Goal: Use online tool/utility: Use online tool/utility

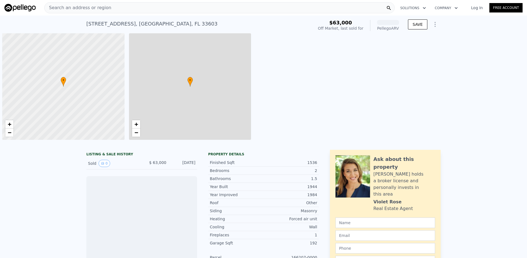
scroll to position [0, 2]
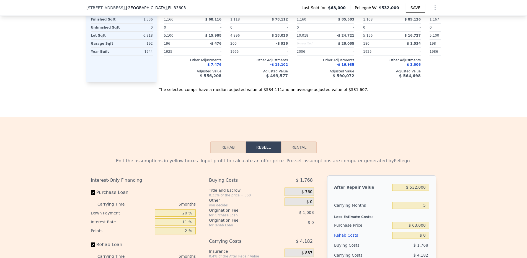
click at [303, 153] on button "Rental" at bounding box center [298, 147] width 35 height 12
select select "30"
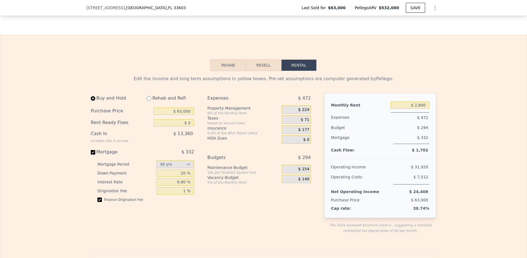
scroll to position [780, 0]
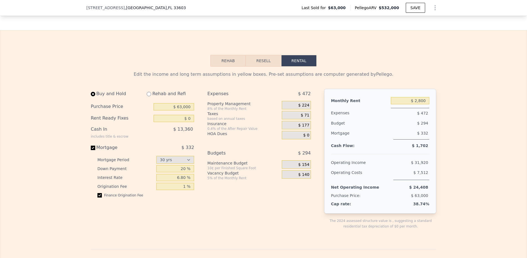
click at [264, 64] on button "Resell" at bounding box center [263, 61] width 35 height 12
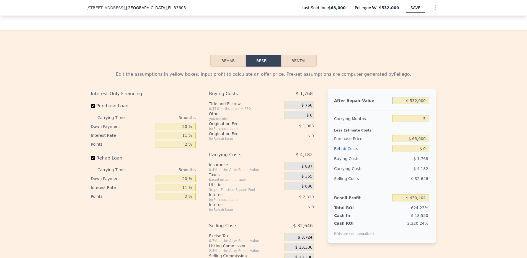
click at [422, 104] on input "$ 532,000" at bounding box center [411, 100] width 37 height 7
type input "$ 4"
type input "-$ 68,609"
type input "$ 400"
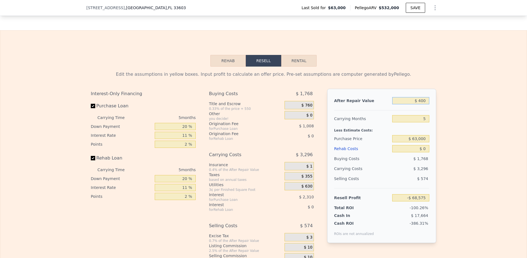
type input "-$ 68,238"
type input "$ 40,000"
type input "-$ 64,861"
type input "$ 400,000"
type input "$ 306,588"
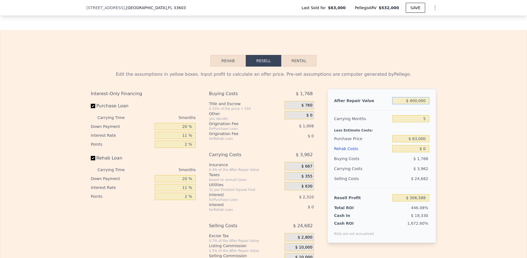
click at [414, 104] on input "$ 400,000" at bounding box center [411, 100] width 37 height 7
type input "$ 410,000"
type input "$ 315,969"
click at [378, 132] on div "Less Estimate Costs:" at bounding box center [381, 129] width 95 height 10
click at [410, 104] on input "$ 410,000" at bounding box center [411, 100] width 37 height 7
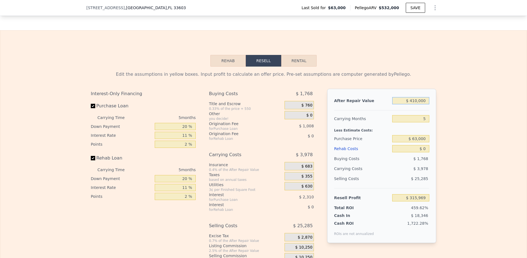
click at [413, 104] on input "$ 410,000" at bounding box center [411, 100] width 37 height 7
type input "$ 4"
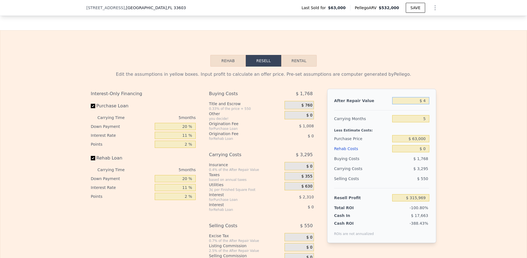
type input "-$ 68,609"
type input "$ 410"
type input "-$ 68,574"
type input "$ 4,100"
type input "-$ 64,769"
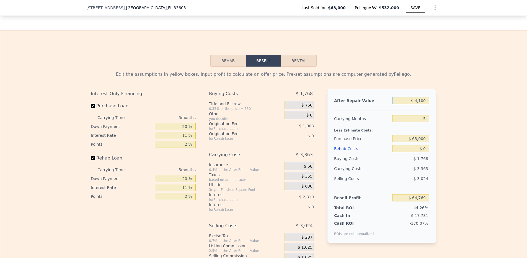
type input "$ 41,000"
type input "-$ 30,155"
type input "$ 410,000"
type input "$ 315,969"
click at [415, 142] on input "$ 63,000" at bounding box center [411, 138] width 37 height 7
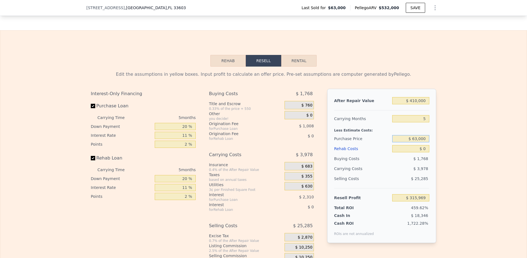
click at [415, 142] on input "$ 63,000" at bounding box center [411, 138] width 37 height 7
click at [416, 142] on input "$ 90,000" at bounding box center [411, 138] width 37 height 7
click at [417, 142] on input "$ 200,000" at bounding box center [411, 138] width 37 height 7
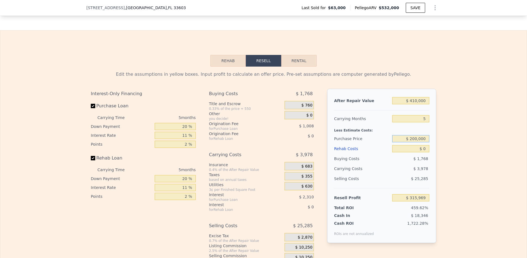
click at [417, 142] on input "$ 200,000" at bounding box center [411, 138] width 37 height 7
type input "$ 204,000"
click at [417, 152] on input "$ 0" at bounding box center [411, 148] width 37 height 7
type input "$ 167,074"
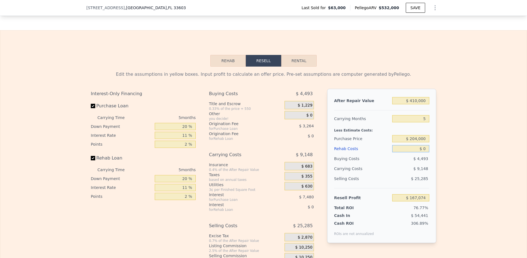
click at [417, 152] on input "$ 0" at bounding box center [411, 148] width 37 height 7
type input "$ 9"
type input "$ 167,065"
type input "$ 90"
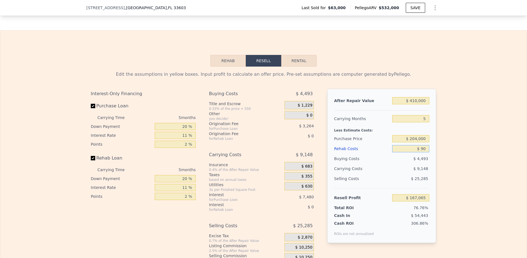
type input "$ 166,978"
type input "$ 900"
type input "$ 166,125"
type input "$ 90,000"
type input "$ 72,334"
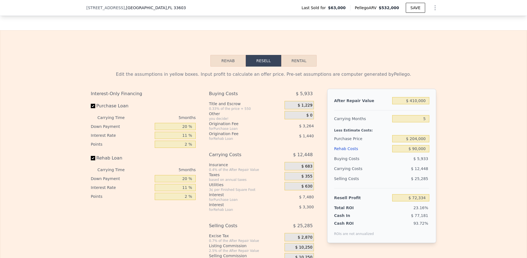
click at [399, 163] on div "$ 5,933" at bounding box center [411, 158] width 37 height 10
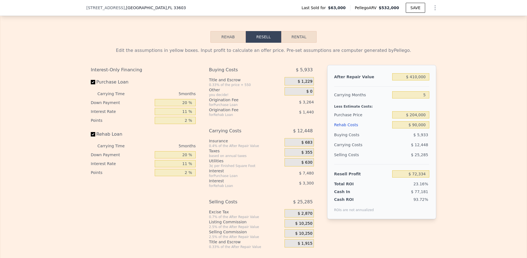
scroll to position [811, 0]
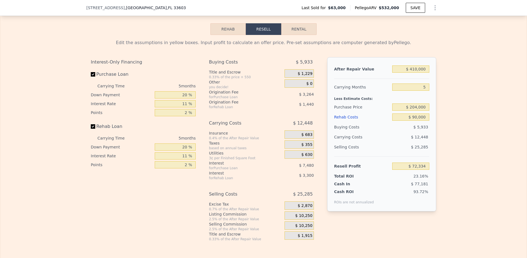
click at [298, 78] on div "$ 1,229" at bounding box center [299, 73] width 29 height 8
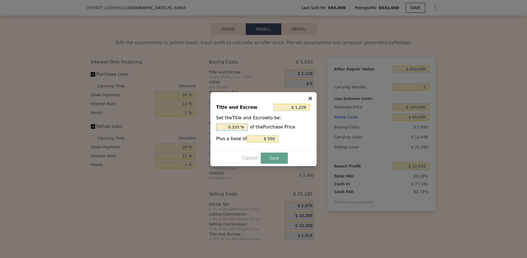
click at [239, 127] on input "0.333 %" at bounding box center [232, 126] width 32 height 7
type input "$ 4,630"
type input "2. %"
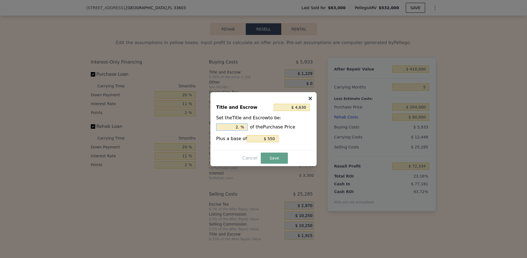
type input "$ 5,650"
type input "2.5 %"
click at [268, 137] on input "$ 550" at bounding box center [263, 138] width 32 height 7
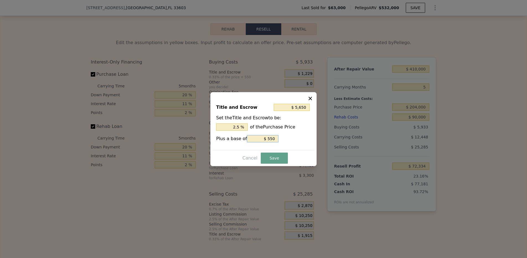
type input "$ 5,100"
type input "$ 0"
click at [276, 158] on button "Save" at bounding box center [274, 157] width 27 height 11
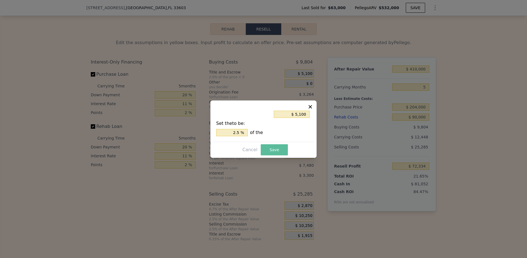
type input "$ 68,463"
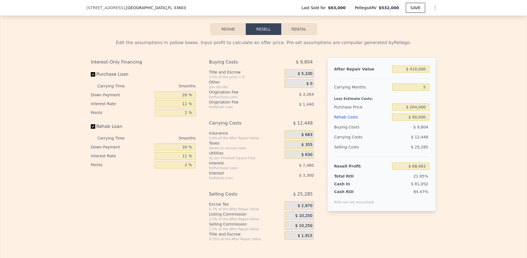
scroll to position [820, 0]
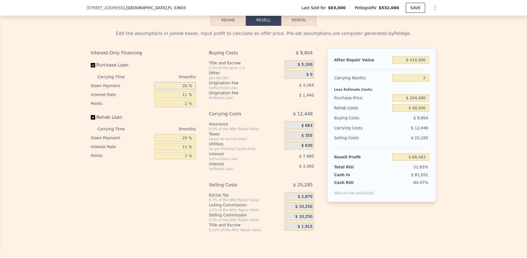
click at [163, 89] on input "20 %" at bounding box center [175, 85] width 41 height 7
type input "1 %"
type input "$ 65,913"
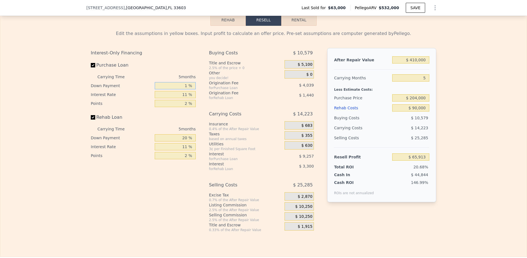
type input "15 %"
type input "$ 67,789"
type input "15 %"
click at [243, 86] on div "Origination Fee" at bounding box center [240, 83] width 62 height 6
click at [180, 141] on input "20 %" at bounding box center [175, 137] width 41 height 7
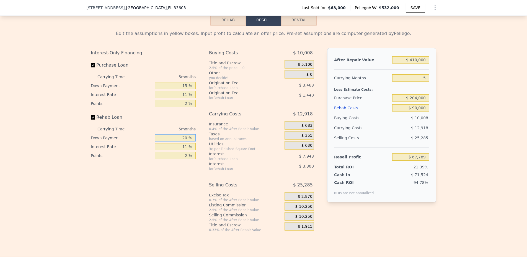
click at [180, 141] on input "20 %" at bounding box center [175, 137] width 41 height 7
type input "1 %"
type input "$ 66,662"
type input "15 %"
type input "$ 67,494"
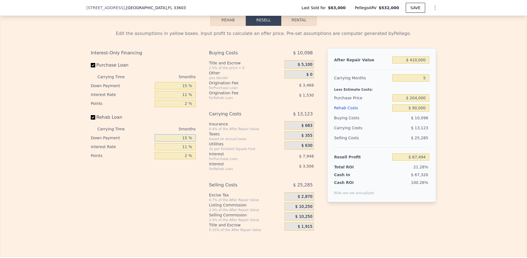
type input "15 %"
click at [248, 141] on div "based on annual taxes" at bounding box center [245, 139] width 73 height 4
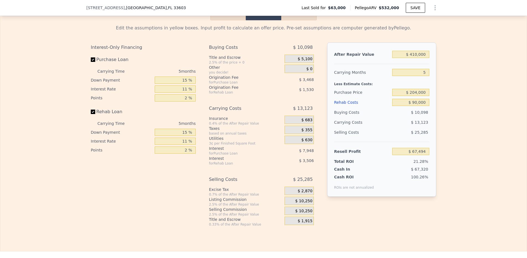
scroll to position [827, 0]
click at [452, 85] on div "Edit the assumptions in yellow boxes. Input profit to calculate an offer price.…" at bounding box center [263, 122] width 527 height 206
click at [297, 19] on button "Rental" at bounding box center [298, 13] width 35 height 12
select select "30"
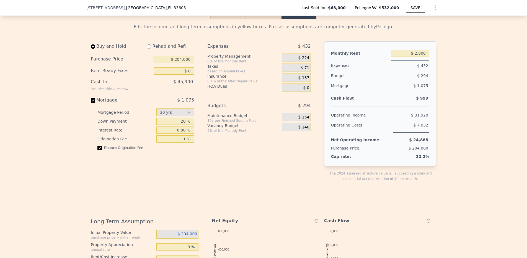
click at [153, 51] on div "Rehab and Refi" at bounding box center [168, 46] width 52 height 10
click at [145, 51] on div "Rehab and Refi" at bounding box center [168, 46] width 52 height 10
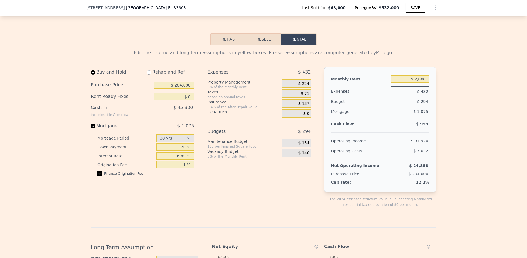
scroll to position [801, 0]
click at [184, 89] on input "$ 204,000" at bounding box center [174, 84] width 40 height 7
drag, startPoint x: 154, startPoint y: 81, endPoint x: 147, endPoint y: 82, distance: 6.7
click at [154, 77] on div "Rehab and Refi" at bounding box center [168, 72] width 52 height 10
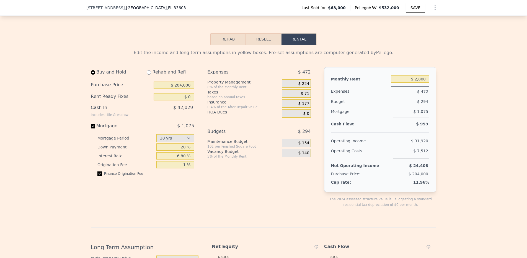
click at [147, 75] on input "radio" at bounding box center [149, 72] width 4 height 4
radio input "true"
select select "30"
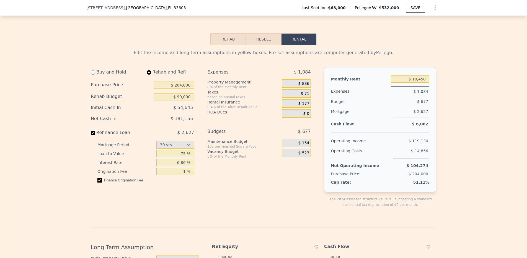
type input "$ 90,000"
type input "$ 10,450"
click at [147, 75] on input "radio" at bounding box center [149, 72] width 4 height 4
click at [117, 77] on div "Buy and Hold" at bounding box center [115, 72] width 49 height 10
click at [94, 75] on input "radio" at bounding box center [93, 72] width 4 height 4
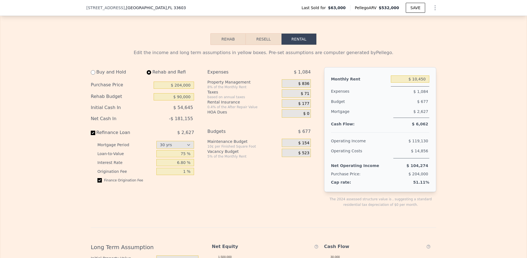
radio input "true"
select select "30"
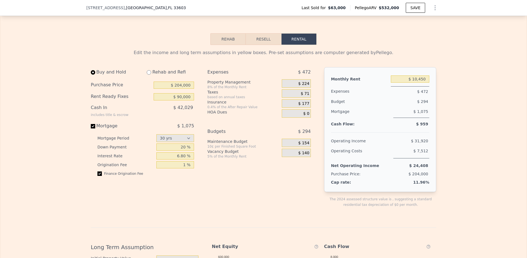
type input "$ 0"
type input "$ 2,800"
click at [239, 45] on button "Rehab" at bounding box center [228, 39] width 35 height 12
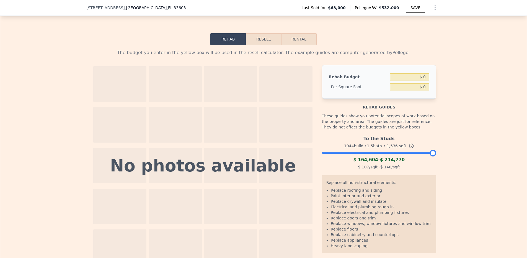
click at [246, 37] on div "Rehab Resell Rental The budget you enter in the yellow box will be used in the …" at bounding box center [263, 150] width 527 height 282
click at [262, 45] on button "Resell" at bounding box center [263, 39] width 35 height 12
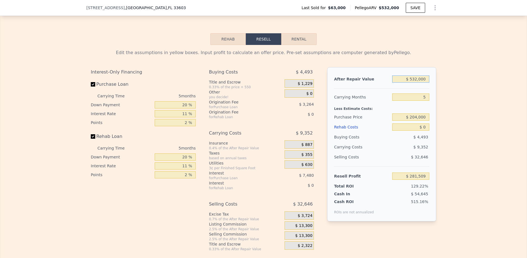
click at [395, 83] on input "$ 532,000" at bounding box center [411, 78] width 37 height 7
click at [403, 83] on input "$ 532,000" at bounding box center [411, 78] width 37 height 7
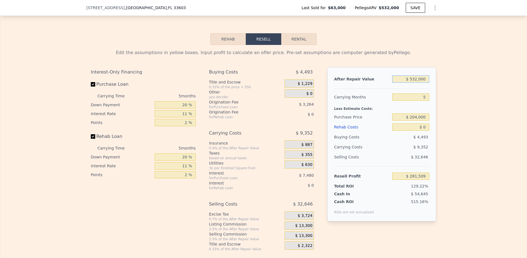
type input "$ 4"
type input "-$ 217,504"
type input "$ 410"
type input "-$ 217,469"
type input "$ 4,100"
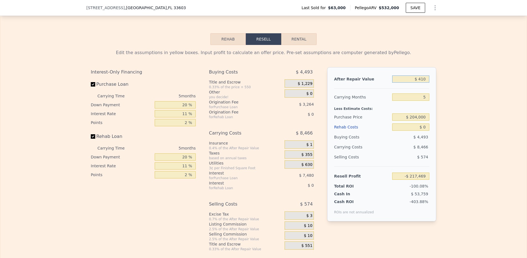
type input "-$ 213,664"
type input "$ 41,000"
type input "-$ 179,050"
type input "$ 410,000"
type input "$ 167,074"
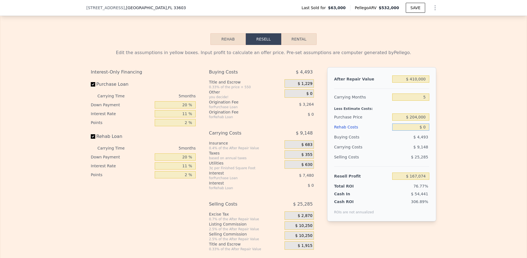
click at [411, 130] on input "$ 0" at bounding box center [411, 126] width 37 height 7
type input "$ 9"
type input "$ 167,065"
type input "$ 90"
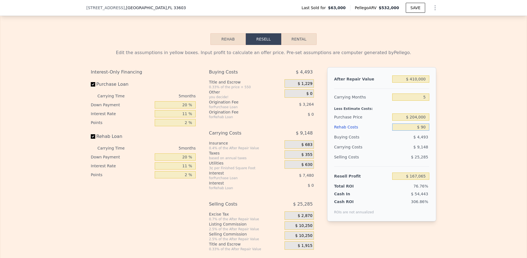
type input "$ 166,978"
type input "$ 900"
type input "$ 166,125"
type input "$ 90,000"
type input "$ 72,334"
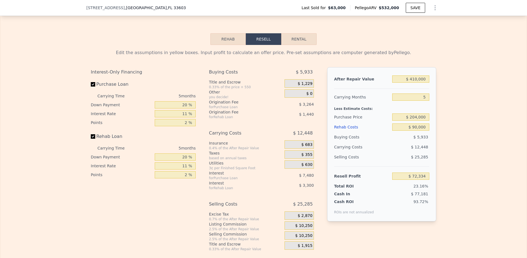
click at [184, 109] on div "20 %" at bounding box center [175, 104] width 41 height 9
click at [183, 108] on input "20 %" at bounding box center [175, 104] width 41 height 7
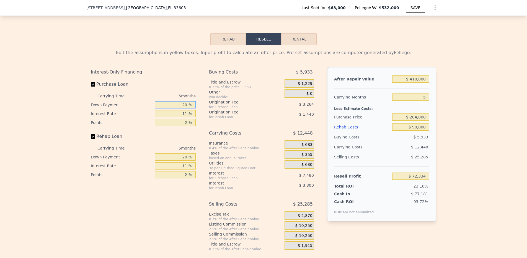
type input "1 %"
type input "$ 69,784"
type input "15 %"
type input "$ 71,660"
type input "15 %"
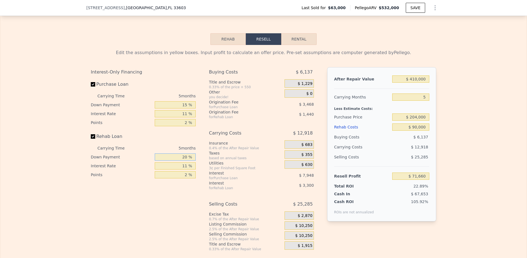
click at [180, 160] on input "20 %" at bounding box center [175, 156] width 41 height 7
type input "1 %"
type input "$ 70,533"
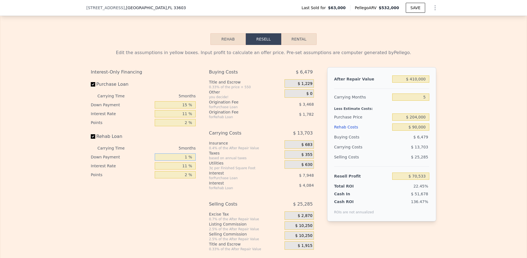
type input "15 %"
type input "$ 71,365"
type input "15 %"
click at [237, 138] on div "Carrying Costs" at bounding box center [240, 133] width 62 height 10
click at [293, 88] on div "$ 1,229" at bounding box center [299, 83] width 29 height 8
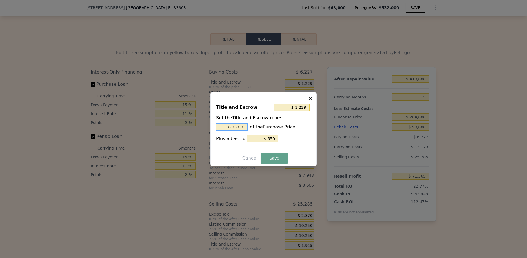
click at [231, 125] on input "0.333 %" at bounding box center [232, 126] width 32 height 7
type input "$ 2,590"
type input "1. %"
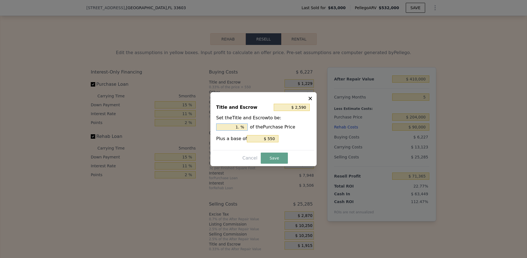
type input "$ 2,998"
type input "1.2 %"
type input "$ 3,100"
type input "1.25 %"
click at [265, 138] on input "$ 550" at bounding box center [263, 138] width 32 height 7
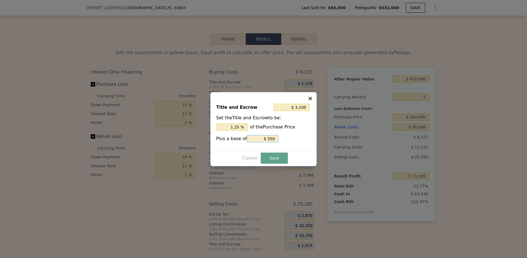
click at [265, 138] on input "$ 550" at bounding box center [263, 138] width 32 height 7
click at [272, 166] on div "Title and Escrow $ 3,100 Set the Title and Escrow to be: 1.25 % of the Purchase…" at bounding box center [264, 129] width 106 height 74
click at [274, 163] on button "Save" at bounding box center [274, 157] width 27 height 11
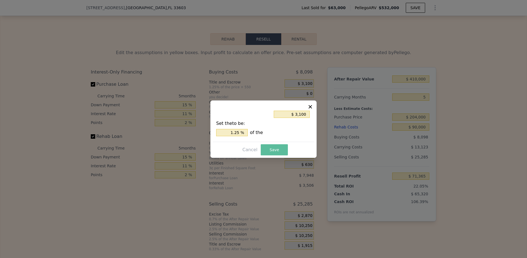
type input "$ 69,494"
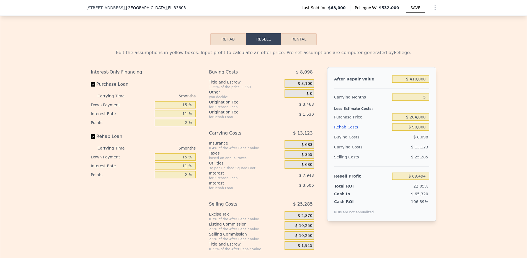
scroll to position [808, 0]
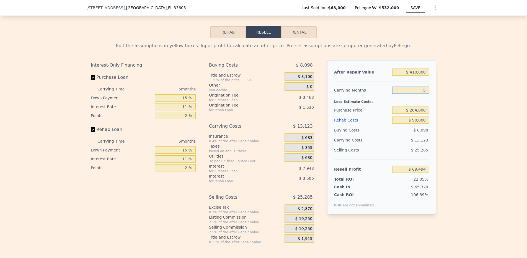
click at [411, 94] on input "5" at bounding box center [411, 89] width 37 height 7
type input "6"
type input "$ 66,869"
click at [298, 38] on button "Rental" at bounding box center [298, 32] width 35 height 12
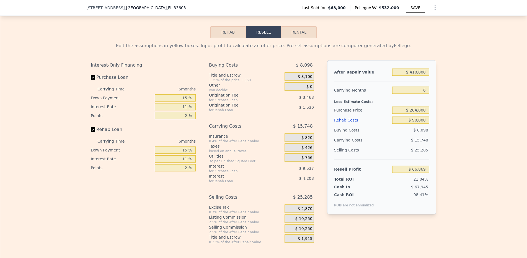
select select "30"
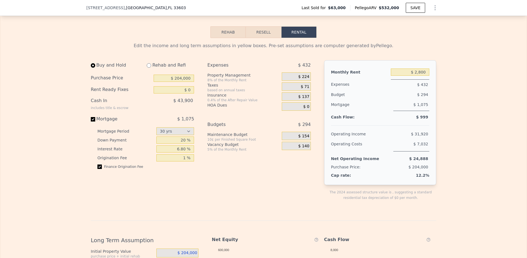
click at [175, 70] on div "Rehab and Refi" at bounding box center [168, 65] width 52 height 10
click at [148, 68] on input "radio" at bounding box center [149, 65] width 4 height 4
radio input "true"
select select "30"
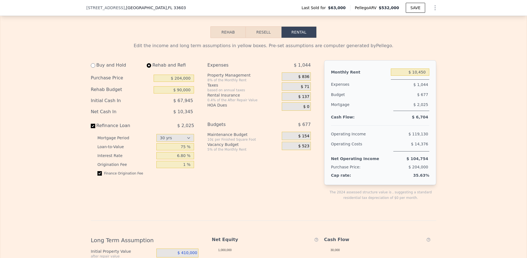
type input "$ 90,000"
click at [422, 77] on div "$ 10,450" at bounding box center [410, 72] width 39 height 10
click at [420, 76] on input "$ 10,450" at bounding box center [410, 71] width 39 height 7
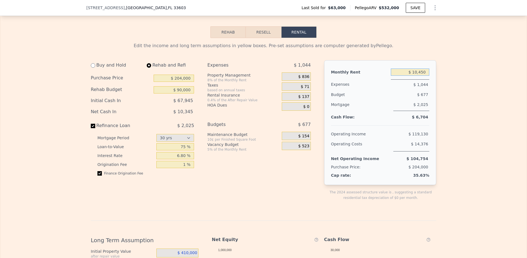
click at [420, 76] on input "$ 10,450" at bounding box center [410, 71] width 39 height 7
type input "$ 2,800"
click at [402, 59] on div "Edit the income and long term assumptions in yellow boxes. Pre-set assumptions …" at bounding box center [264, 228] width 346 height 372
click at [291, 81] on div "$ 224" at bounding box center [296, 76] width 29 height 8
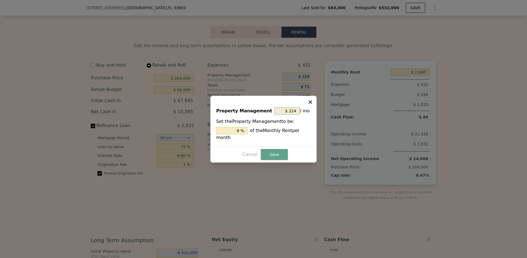
click at [293, 111] on input "$ 224" at bounding box center [287, 110] width 25 height 7
type input "$ 0"
type input "0 %"
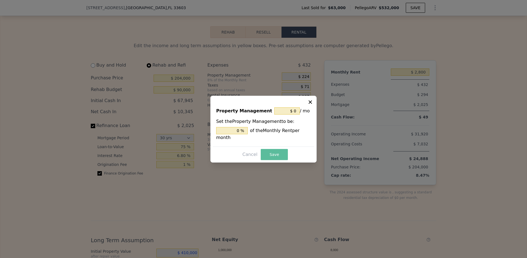
click at [269, 156] on button "Save" at bounding box center [274, 154] width 27 height 11
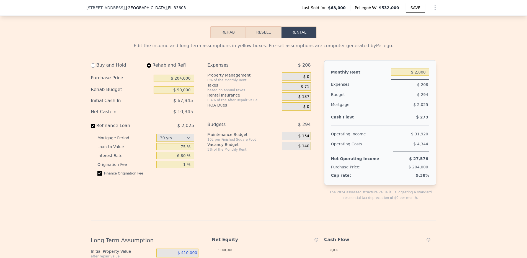
click at [289, 91] on div "$ 71" at bounding box center [296, 86] width 29 height 8
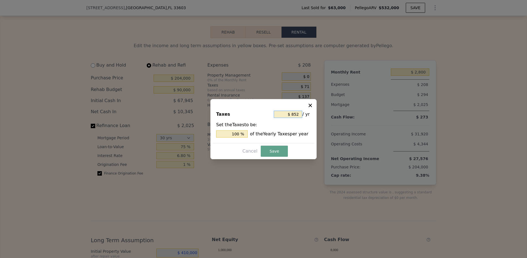
click at [290, 113] on input "$ 852" at bounding box center [288, 114] width 29 height 7
type input "$ 1"
type input "0.117 %"
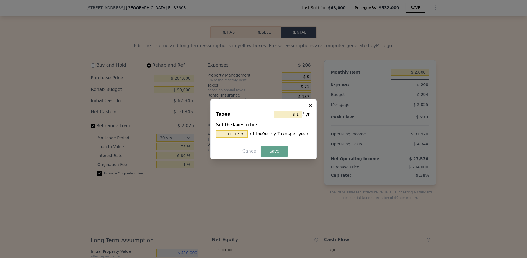
type input "$ 10"
type input "1.174 %"
type input "$ 100"
type input "11.737 %"
type input "$ 1,000"
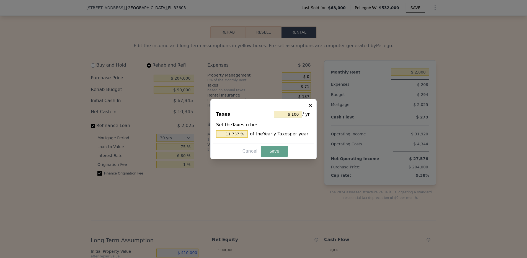
type input "117.371 %"
click at [310, 104] on icon at bounding box center [310, 104] width 3 height 3
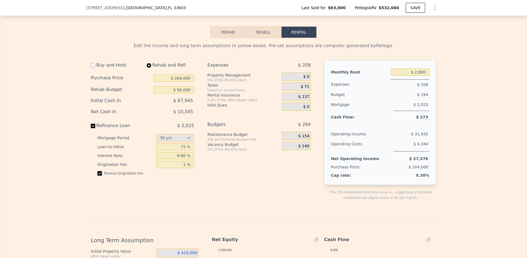
click at [303, 89] on span "$ 71" at bounding box center [305, 86] width 9 height 5
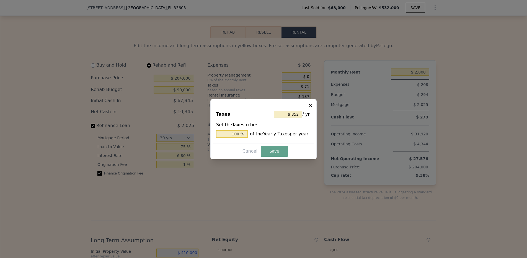
click at [288, 112] on input "$ 852" at bounding box center [288, 114] width 29 height 7
type input "$ 1"
type input "0.117 %"
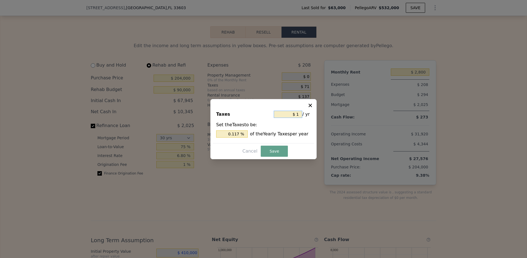
type input "$ 15"
type input "1.761 %"
type input "$ 150"
type input "17.606 %"
type input "$ 1,500"
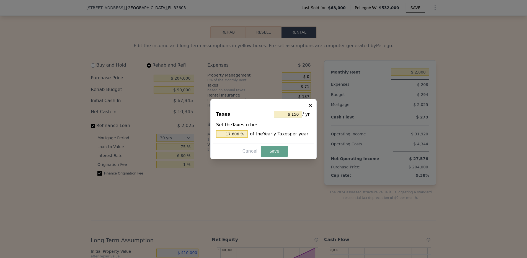
type input "176.056 %"
type input "$ 150"
type input "17.606 %"
type input "$ 15"
type input "1.761 %"
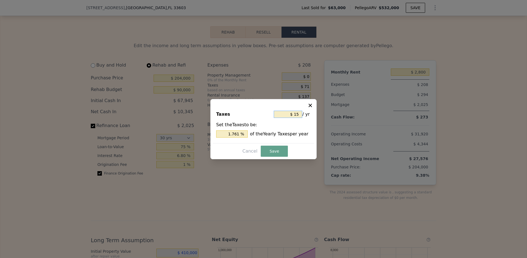
type input "$ 1"
type input "0.117 %"
type input "$ 2"
type input "0.235 %"
type input "$ 24"
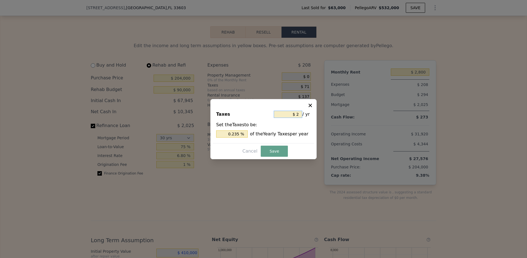
type input "2.817 %"
type input "$ 240"
type input "28.169 %"
type input "$ 2,400"
type input "281.690 %"
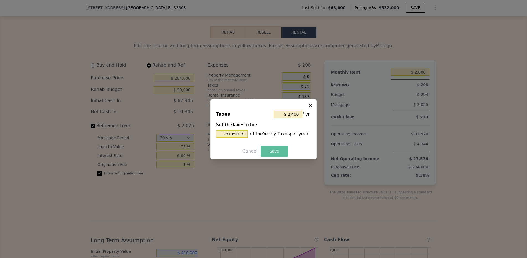
click at [273, 146] on button "Save" at bounding box center [274, 150] width 27 height 11
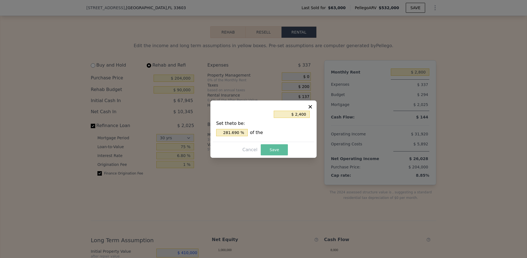
click at [272, 151] on button "Save" at bounding box center [274, 149] width 27 height 11
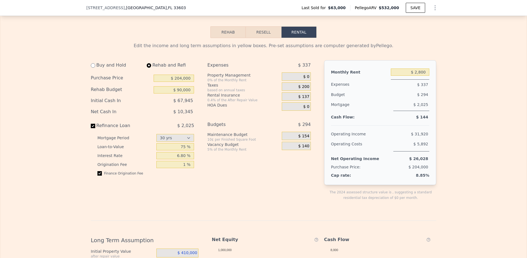
click at [299, 99] on span "$ 137" at bounding box center [304, 96] width 11 height 5
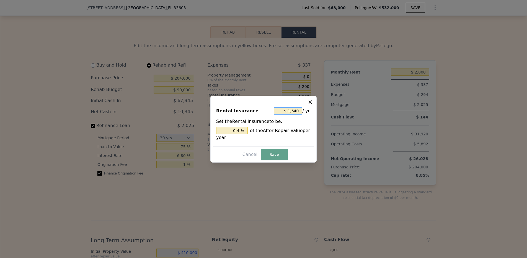
click at [293, 110] on input "$ 1,640" at bounding box center [288, 110] width 29 height 7
type input "$ 2"
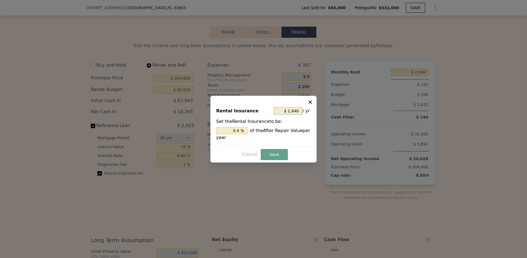
type input "0.000 %"
type input "$ 24"
type input "0.006 %"
type input "$ 240"
type input "0.059 %"
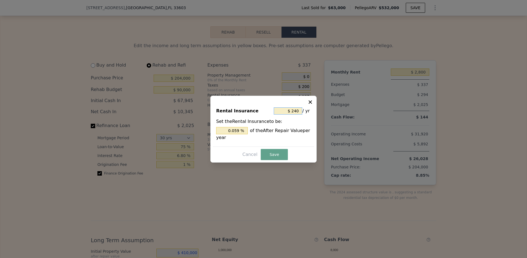
type input "$ 2,400"
type input "0.585 %"
click at [269, 152] on button "Save" at bounding box center [274, 154] width 27 height 11
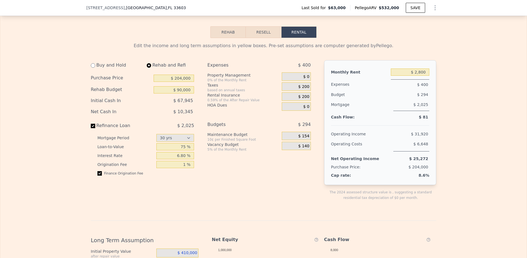
click at [278, 171] on div "Expenses $ 400 Property Management 0% of the Monthly Rent $ 0 Taxes based on an…" at bounding box center [261, 134] width 108 height 149
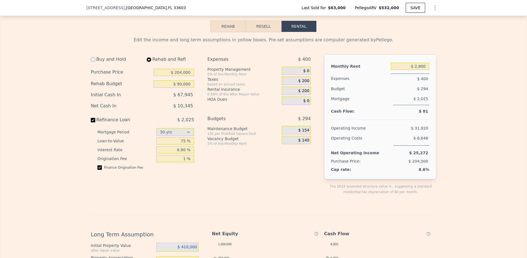
scroll to position [816, 0]
